Goal: Information Seeking & Learning: Learn about a topic

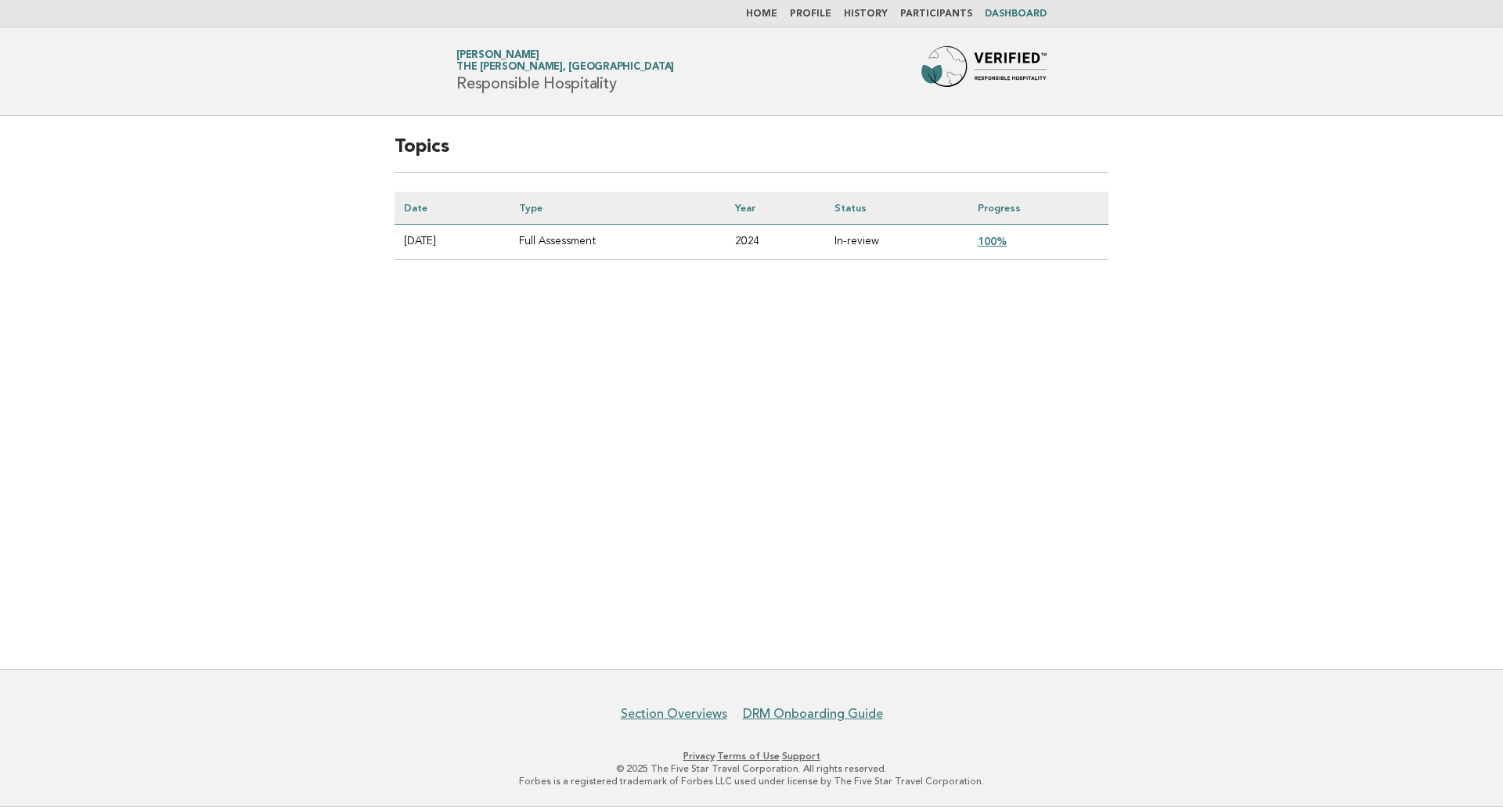
click at [999, 243] on link "100%" at bounding box center [992, 241] width 29 height 13
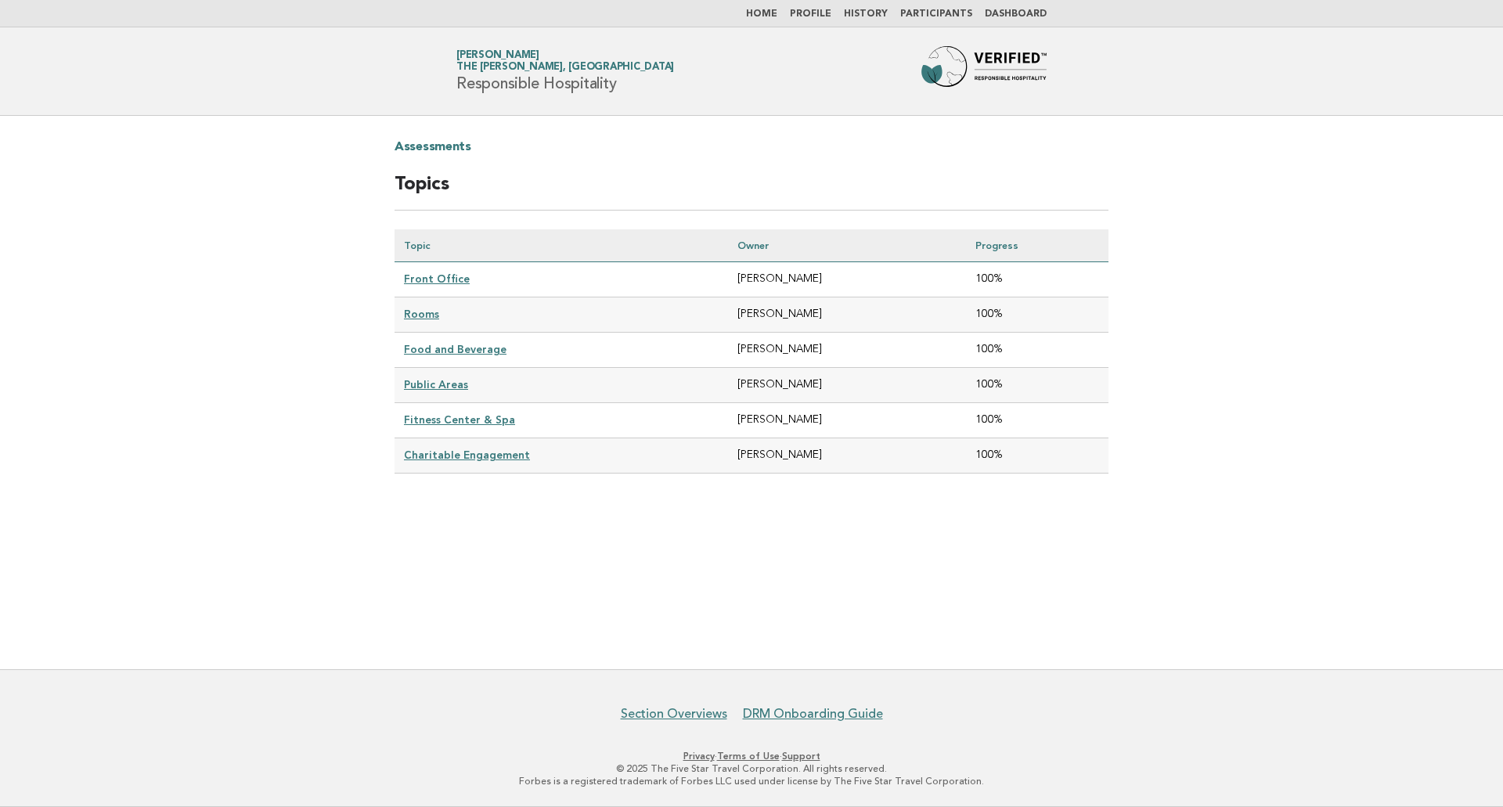
click at [436, 279] on link "Front Office" at bounding box center [437, 278] width 66 height 13
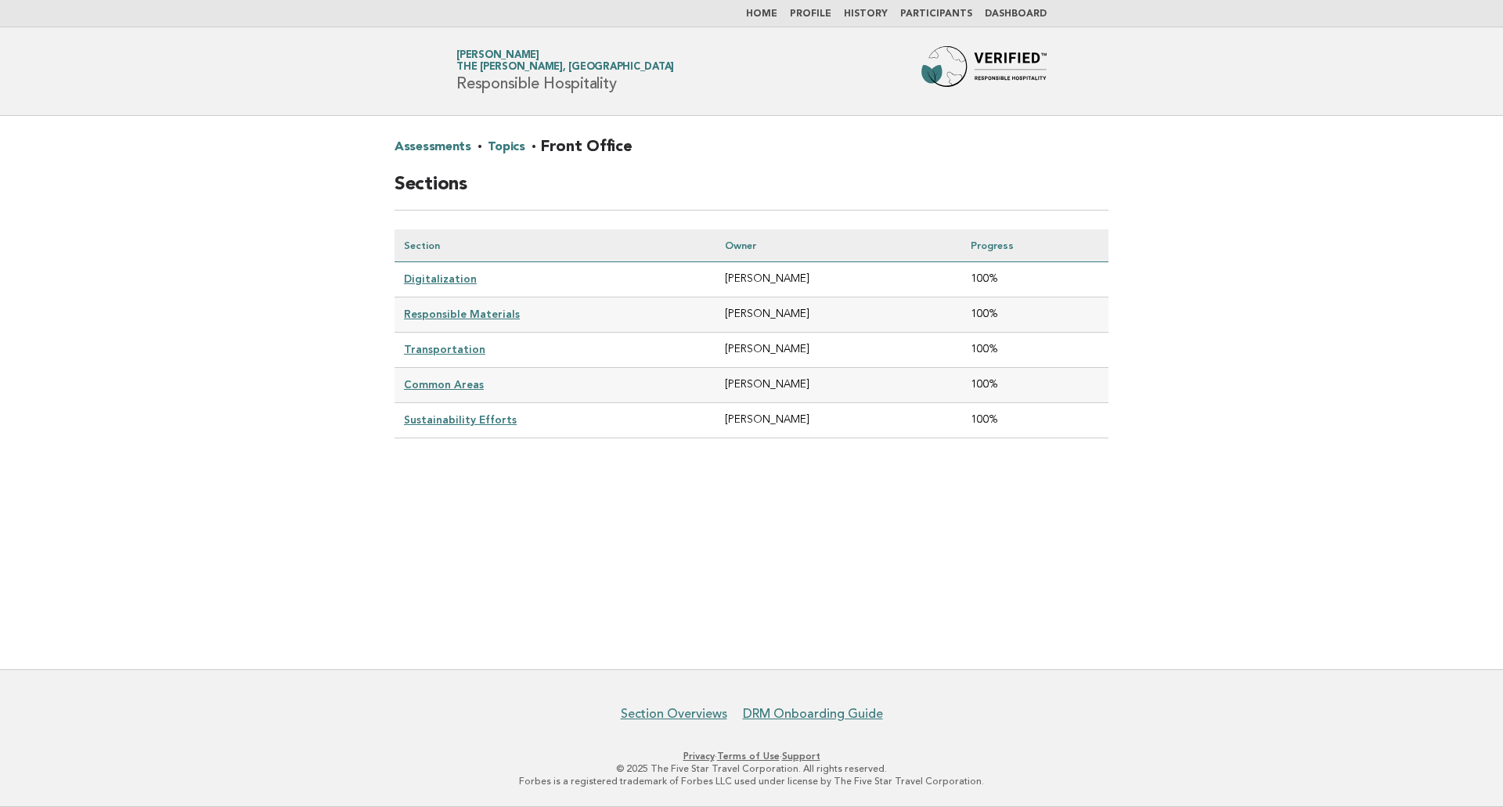
click at [436, 279] on link "Digitalization" at bounding box center [440, 278] width 73 height 13
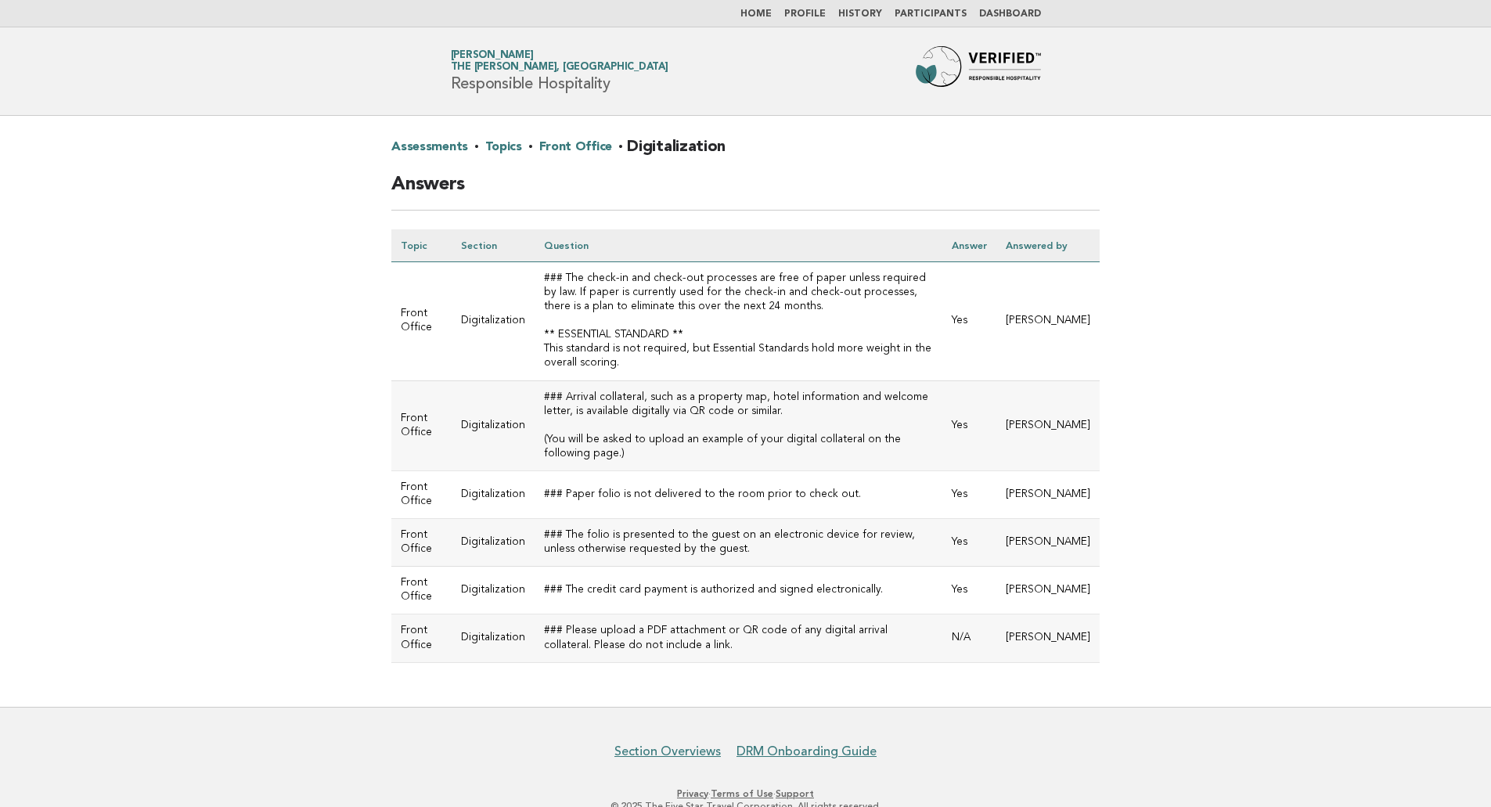
click at [501, 152] on link "Topics" at bounding box center [503, 147] width 37 height 25
